Goal: Task Accomplishment & Management: Manage account settings

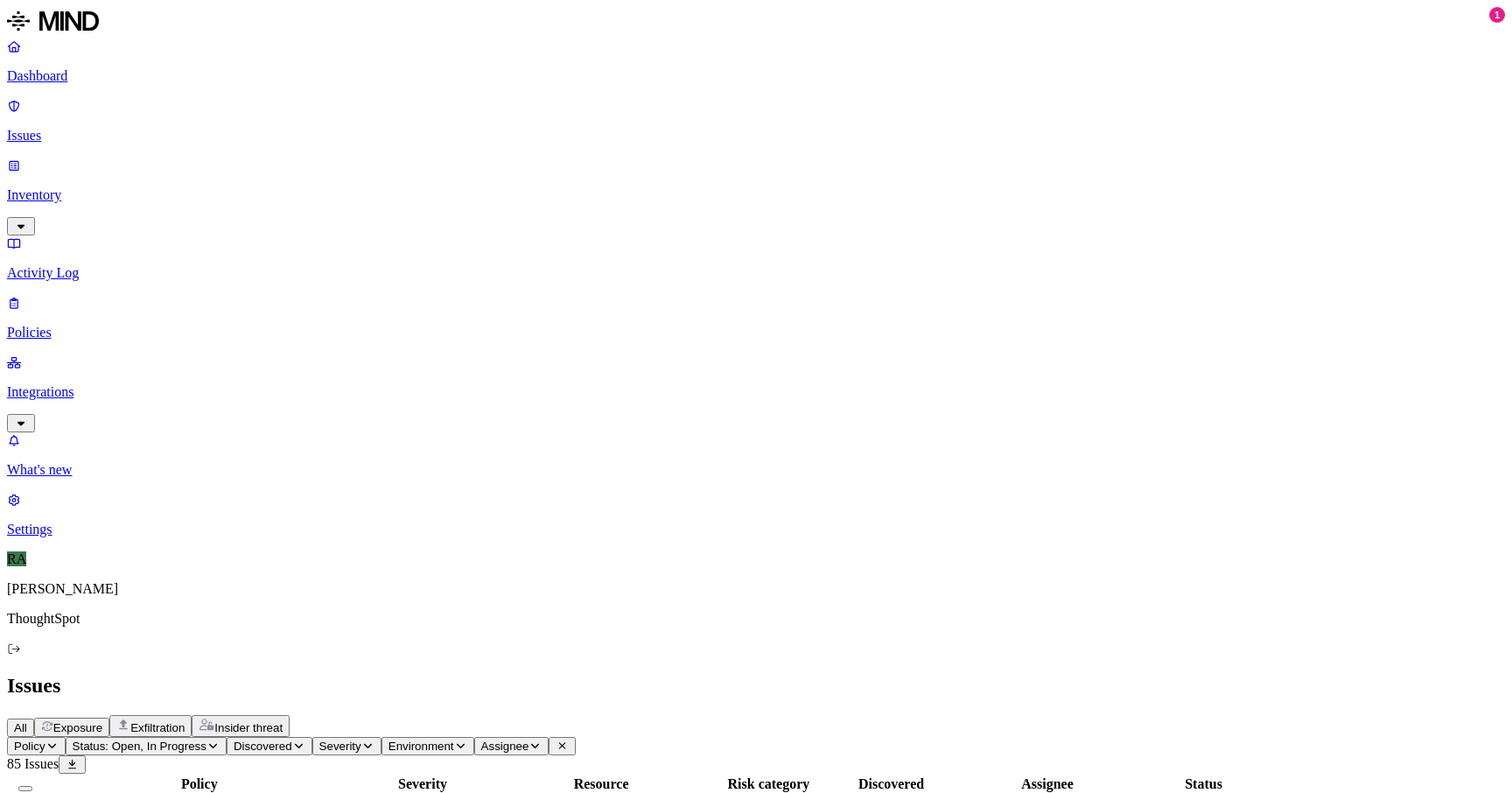
click at [80, 128] on p "Issues" at bounding box center [756, 136] width 1497 height 16
click at [90, 128] on p "Issues" at bounding box center [756, 136] width 1497 height 16
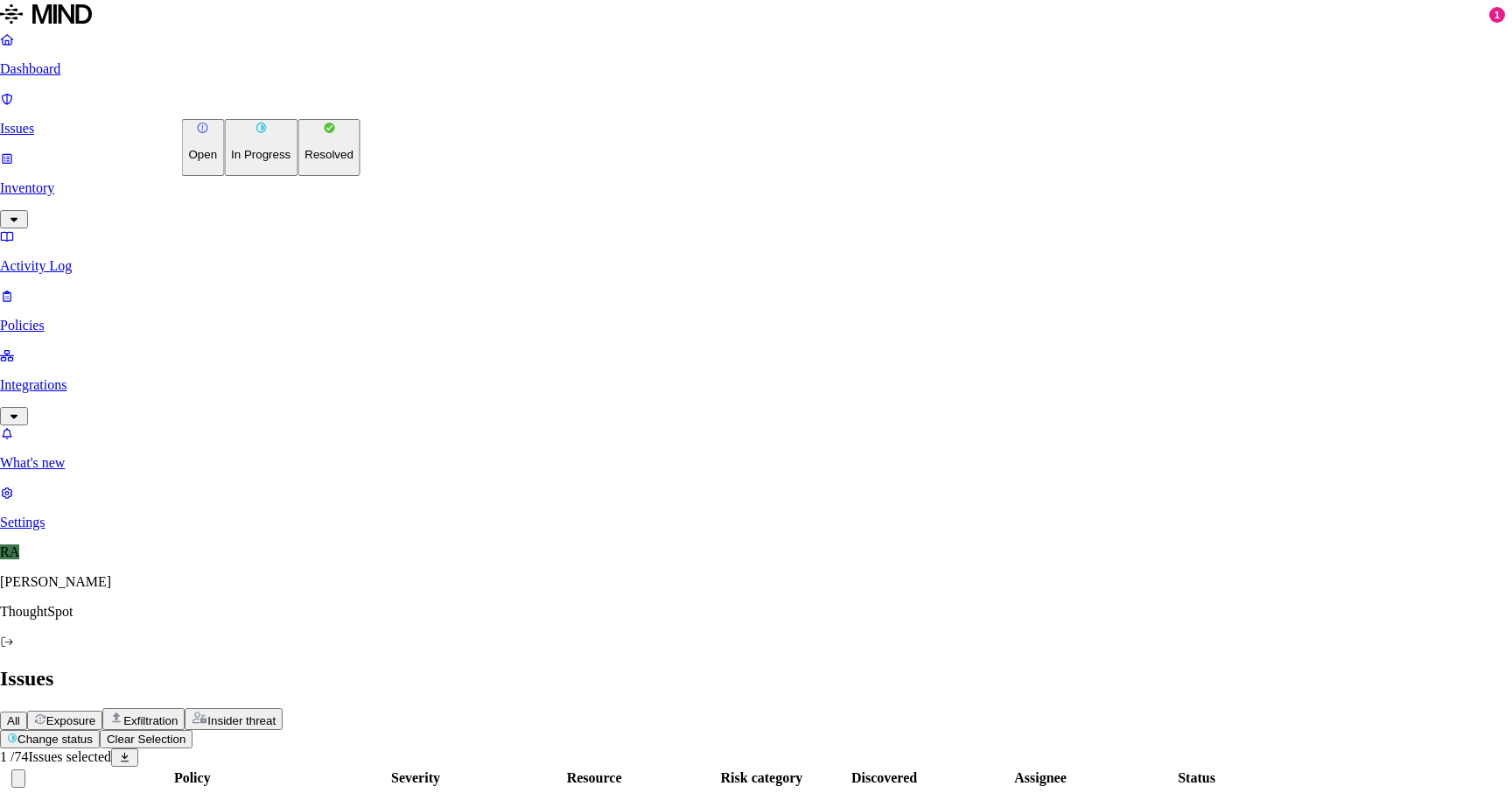
click at [305, 161] on p "Resolved" at bounding box center [329, 153] width 49 height 13
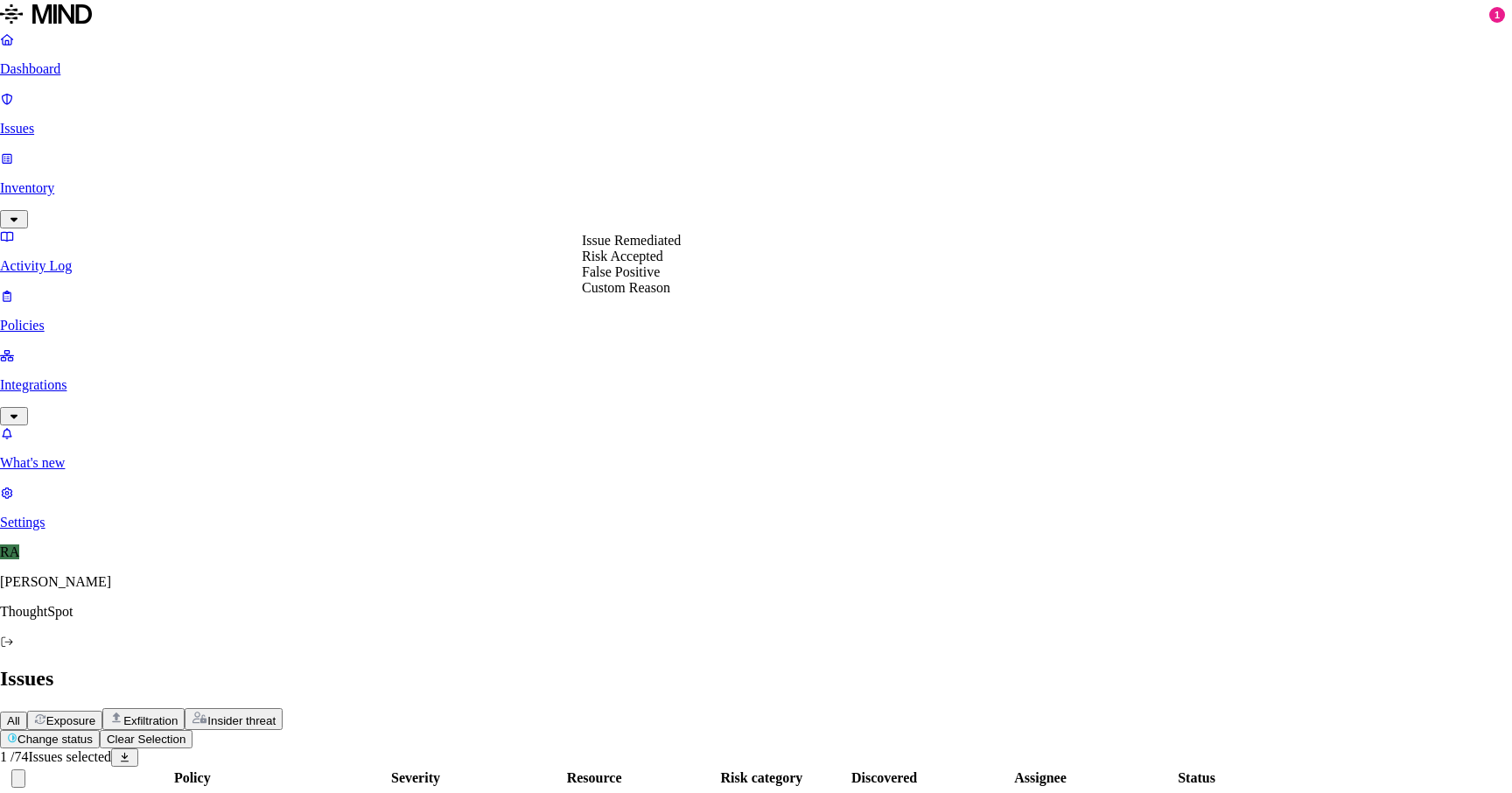
select select "Custom Reason"
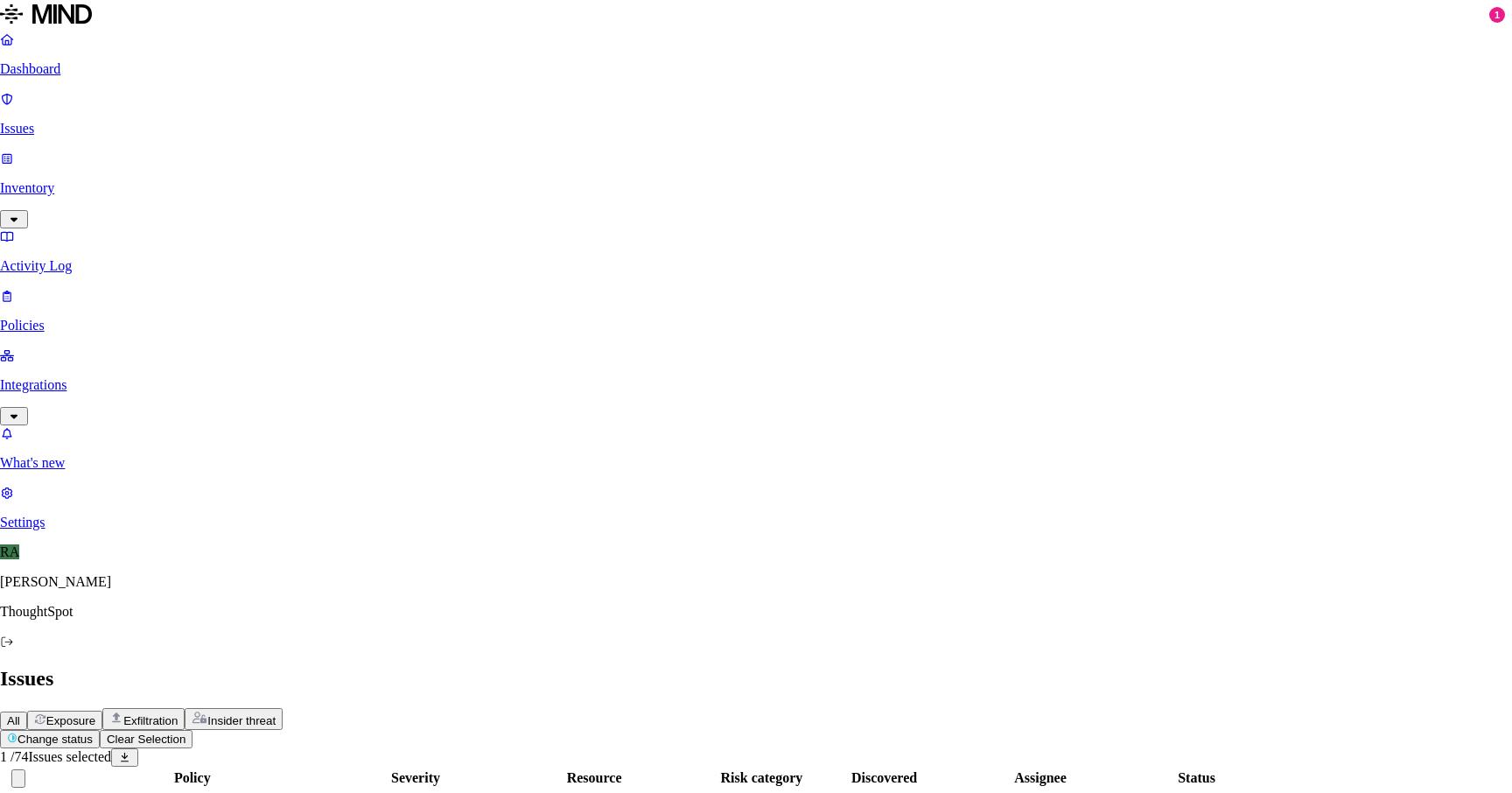
type textarea "the image doesnt contains any password"
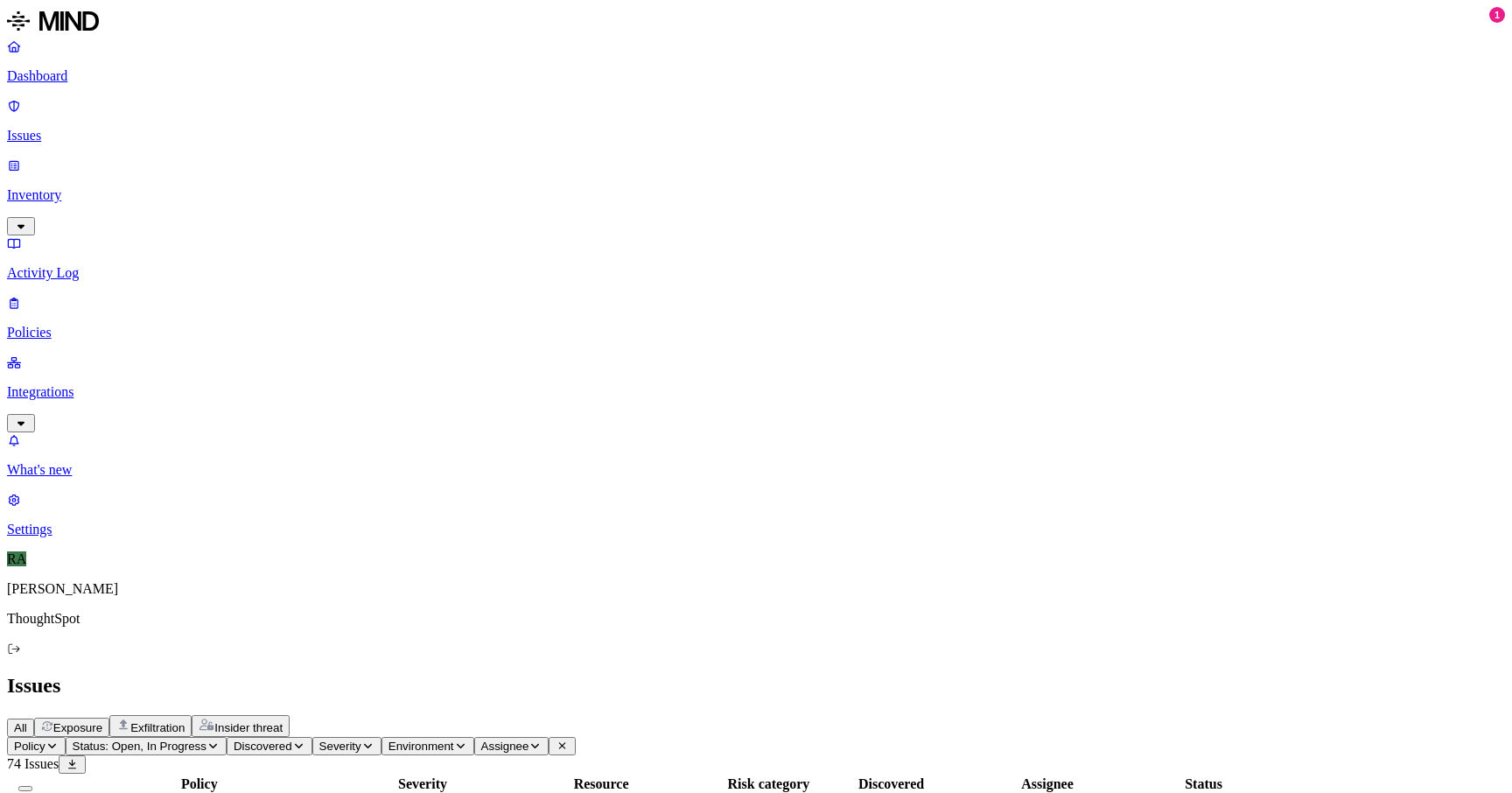
scroll to position [473, 0]
drag, startPoint x: 1260, startPoint y: 612, endPoint x: 1185, endPoint y: 616, distance: 75.1
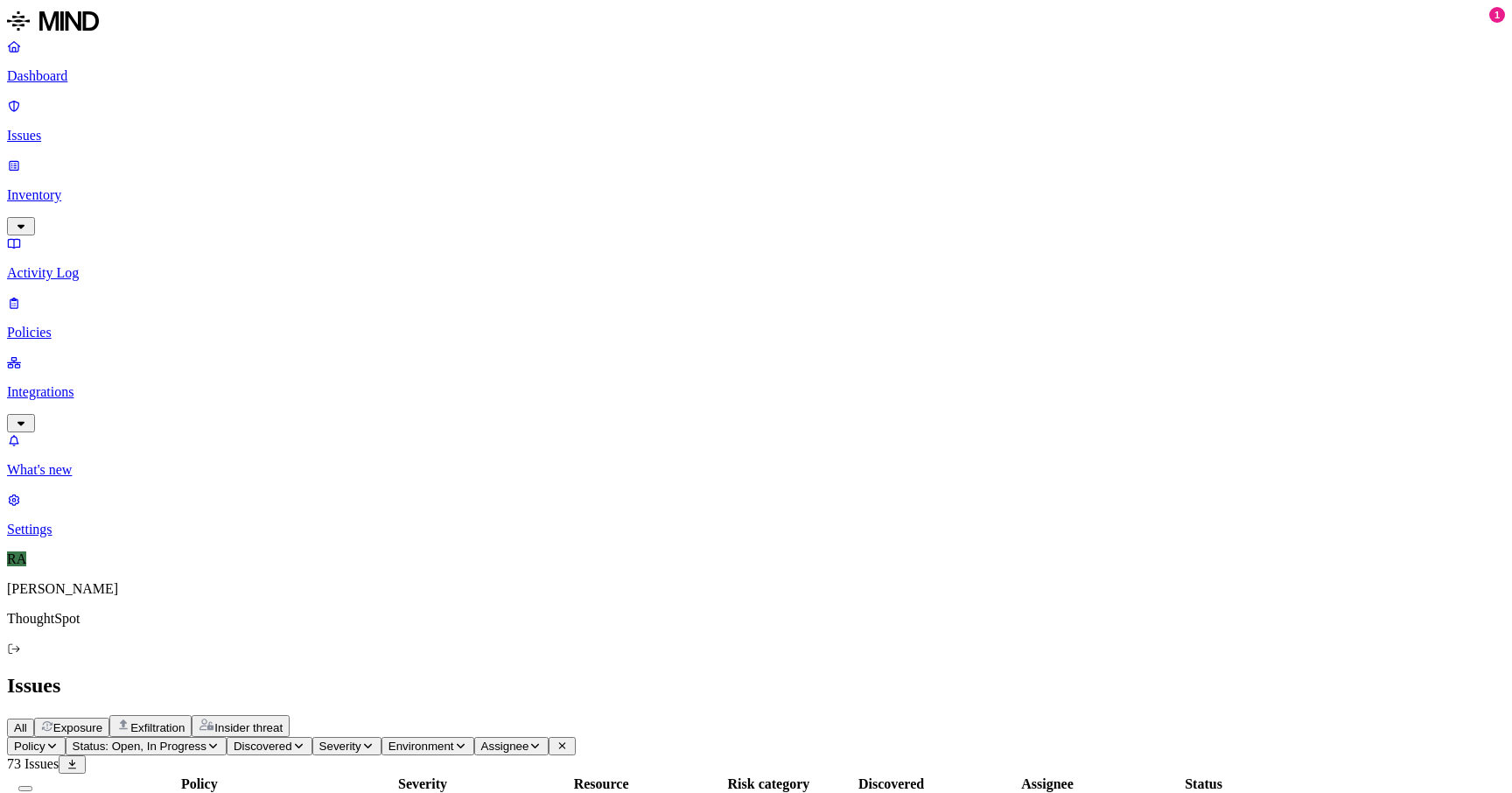
scroll to position [473, 0]
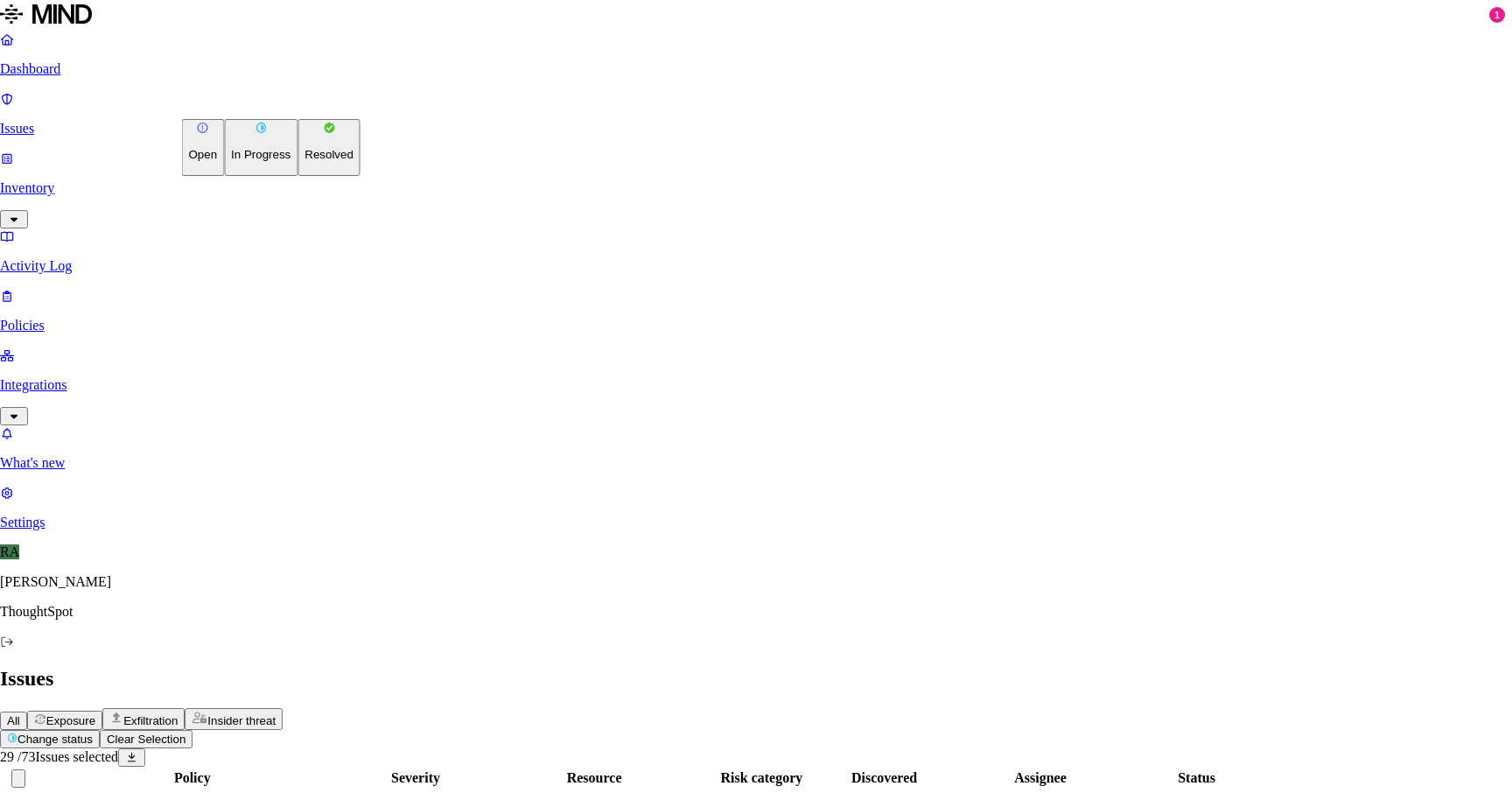
click at [305, 161] on p "Resolved" at bounding box center [329, 153] width 49 height 13
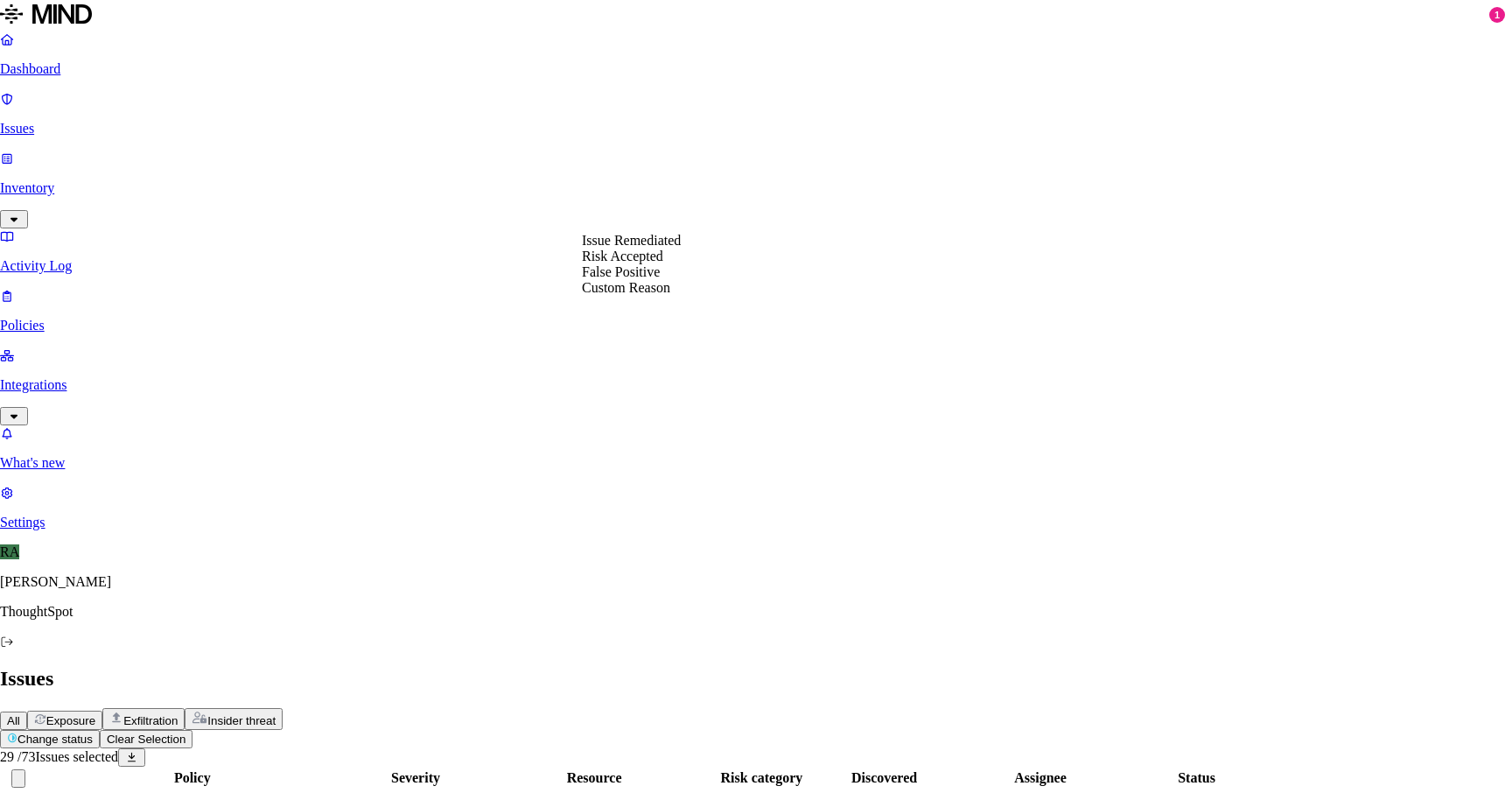
select select "Risk Accepted"
